Goal: Task Accomplishment & Management: Manage account settings

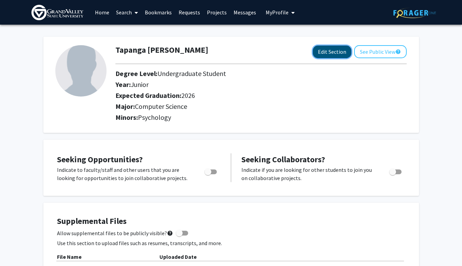
click at [331, 52] on button "Edit Section" at bounding box center [332, 51] width 39 height 13
select select "junior"
select select "2026"
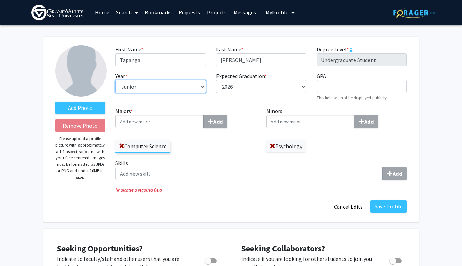
click at [177, 92] on select "--- First-year Sophomore Junior Senior Postbaccalaureate Certificate" at bounding box center [161, 86] width 90 height 13
click at [272, 147] on span at bounding box center [272, 145] width 5 height 5
click at [295, 116] on input "Minors Add" at bounding box center [311, 121] width 88 height 13
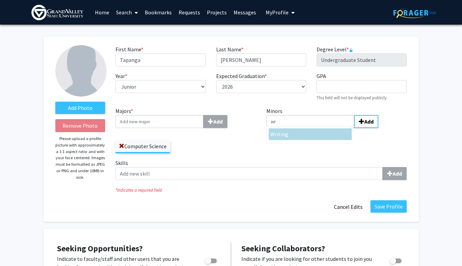
type input "wr"
click at [279, 130] on div "Wr iting" at bounding box center [311, 134] width 80 height 8
click at [279, 128] on input "wr" at bounding box center [311, 121] width 88 height 13
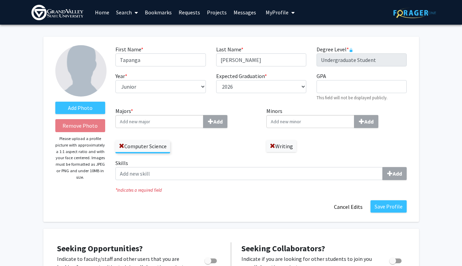
click at [317, 125] on input "Minors Add" at bounding box center [311, 121] width 88 height 13
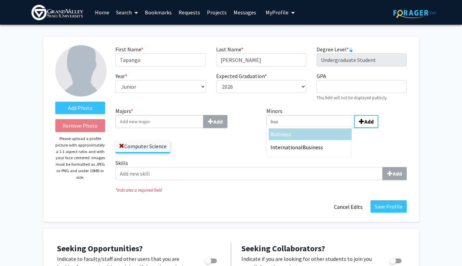
click at [281, 140] on div "Bus iness" at bounding box center [309, 134] width 81 height 13
click at [281, 128] on input "bus" at bounding box center [311, 121] width 88 height 13
click at [335, 122] on input "bus" at bounding box center [311, 121] width 88 height 13
click at [309, 124] on input "busin" at bounding box center [311, 121] width 88 height 13
type input "b"
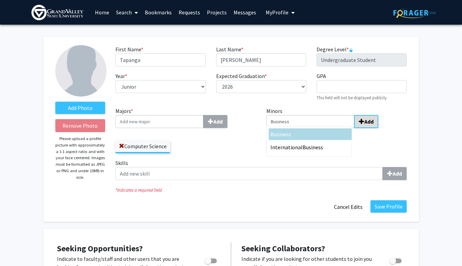
type input "Business"
click at [358, 122] on button "Add" at bounding box center [366, 121] width 24 height 13
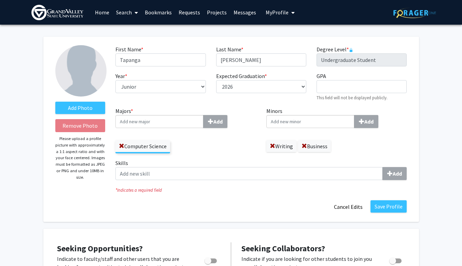
drag, startPoint x: 273, startPoint y: 188, endPoint x: 264, endPoint y: 187, distance: 9.9
click at [264, 187] on icon "* Indicates a required field" at bounding box center [262, 190] width 292 height 6
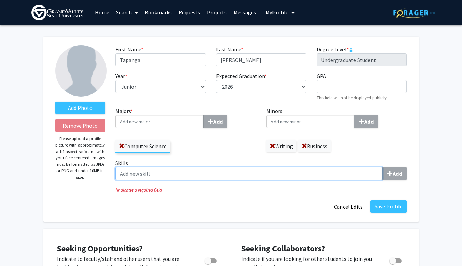
click at [196, 178] on input "Skills Add" at bounding box center [250, 173] width 268 height 13
type input "Python"
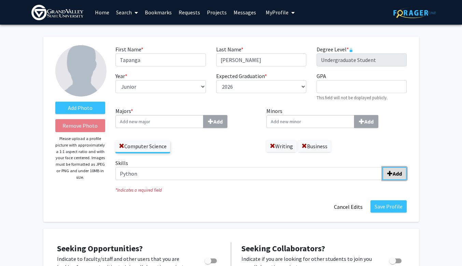
click at [391, 173] on span "submit" at bounding box center [390, 173] width 5 height 5
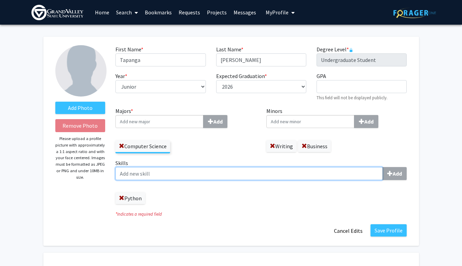
click at [195, 176] on input "Skills Add" at bounding box center [250, 173] width 268 height 13
type input "HTML"
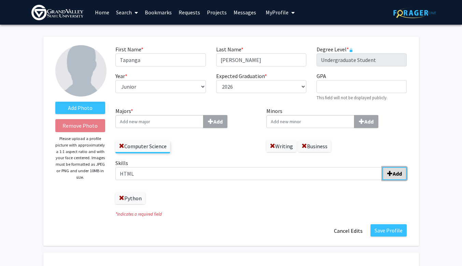
click at [396, 169] on button "Add" at bounding box center [395, 173] width 24 height 13
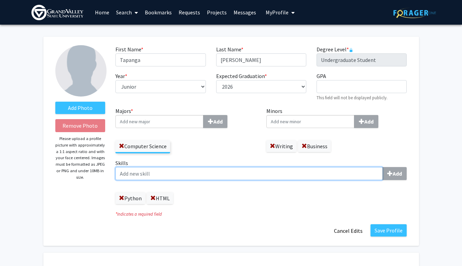
click at [239, 174] on input "Skills Add" at bounding box center [250, 173] width 268 height 13
type input "c"
type input "CSS"
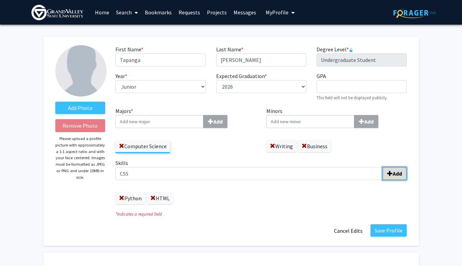
click at [407, 173] on button "Add" at bounding box center [395, 173] width 24 height 13
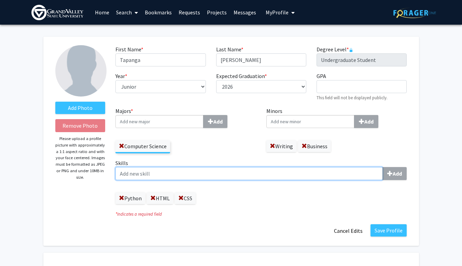
click at [193, 173] on input "Skills Add" at bounding box center [250, 173] width 268 height 13
type input "Javascript"
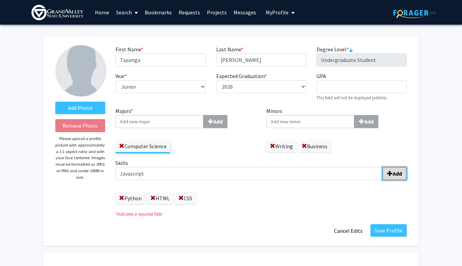
click at [391, 167] on button "Add" at bounding box center [395, 173] width 24 height 13
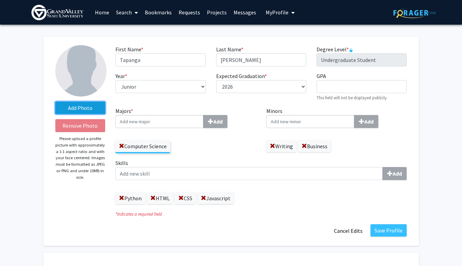
click at [83, 105] on label "Add Photo" at bounding box center [80, 108] width 50 height 12
click at [0, 0] on input "Add Photo" at bounding box center [0, 0] width 0 height 0
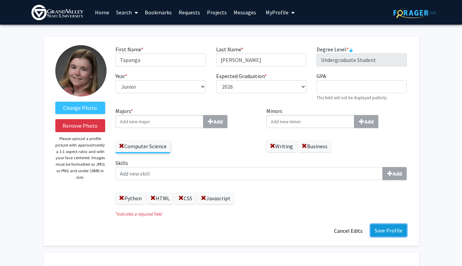
click at [394, 234] on button "Save Profile" at bounding box center [389, 230] width 36 height 12
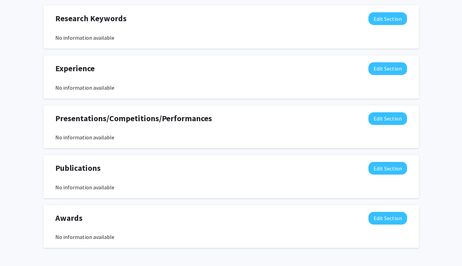
scroll to position [398, 0]
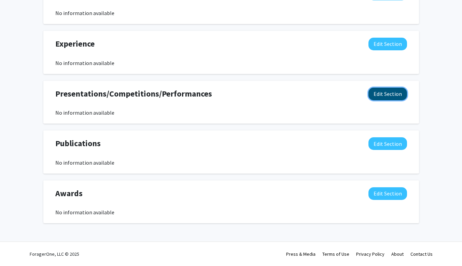
click at [382, 100] on button "Edit Section" at bounding box center [388, 93] width 39 height 13
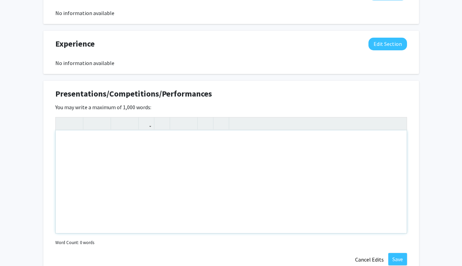
click at [175, 165] on div "Note to users with screen readers: Please deactivate our accessibility plugin f…" at bounding box center [231, 181] width 351 height 103
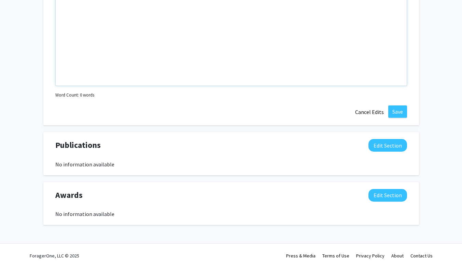
scroll to position [547, 0]
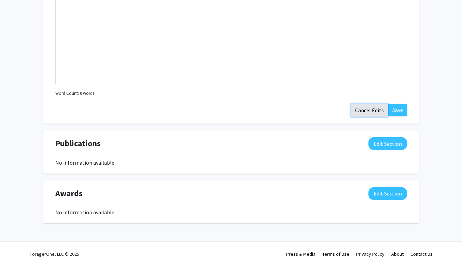
click at [363, 114] on button "Cancel Edits" at bounding box center [370, 110] width 38 height 13
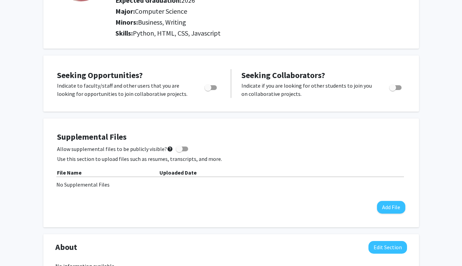
scroll to position [0, 0]
